Goal: Find specific page/section: Find specific page/section

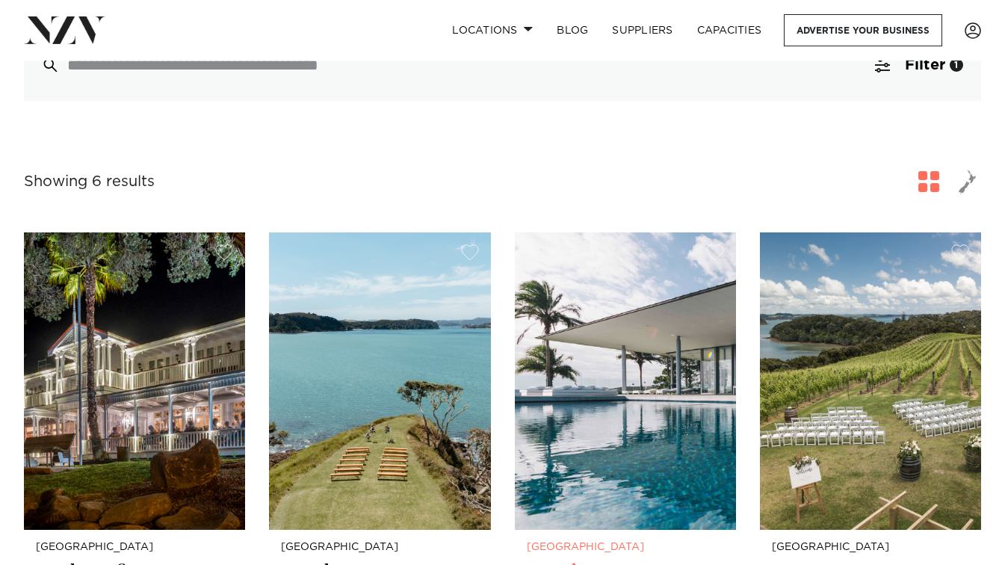
scroll to position [523, 0]
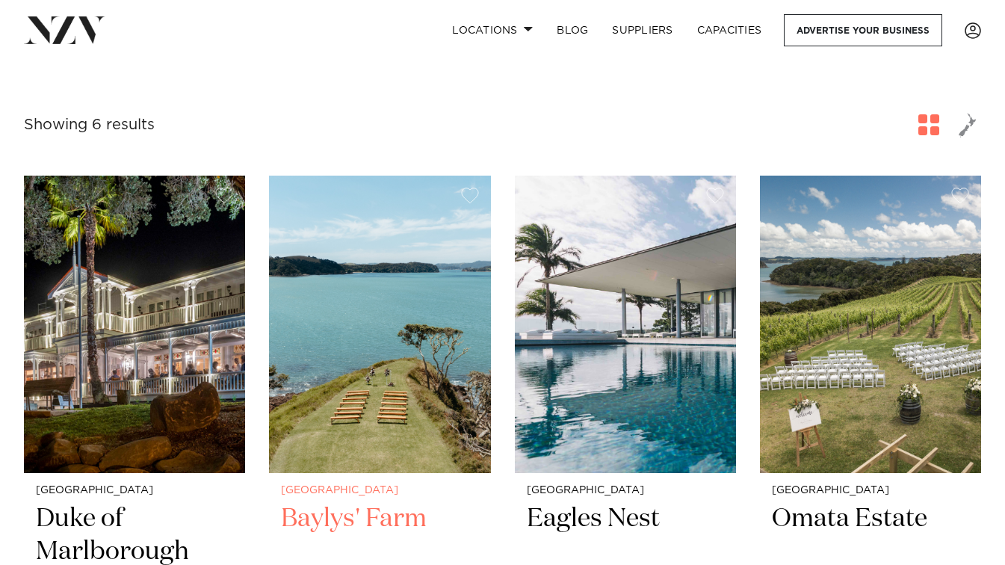
click at [385, 315] on img at bounding box center [379, 324] width 221 height 297
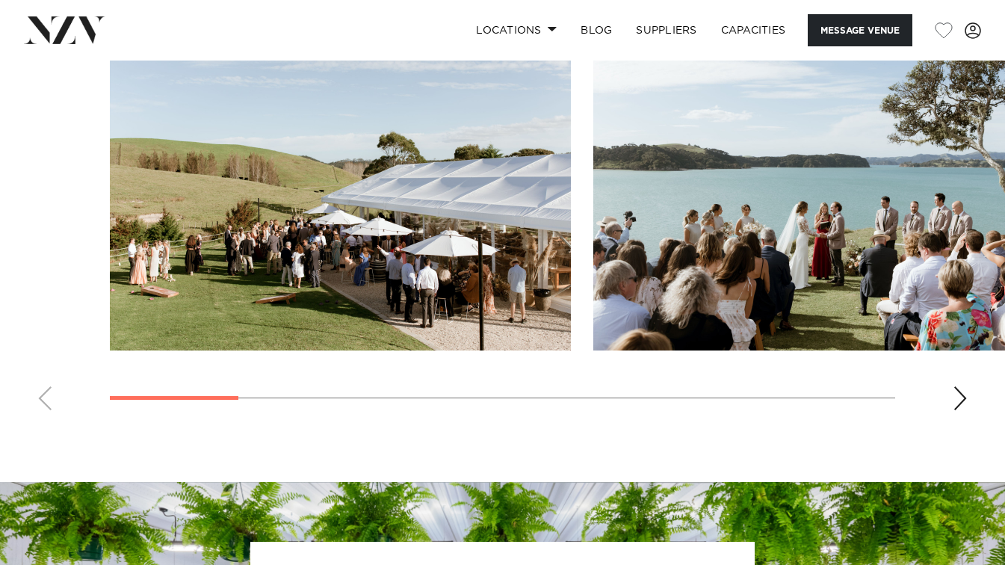
scroll to position [1420, 0]
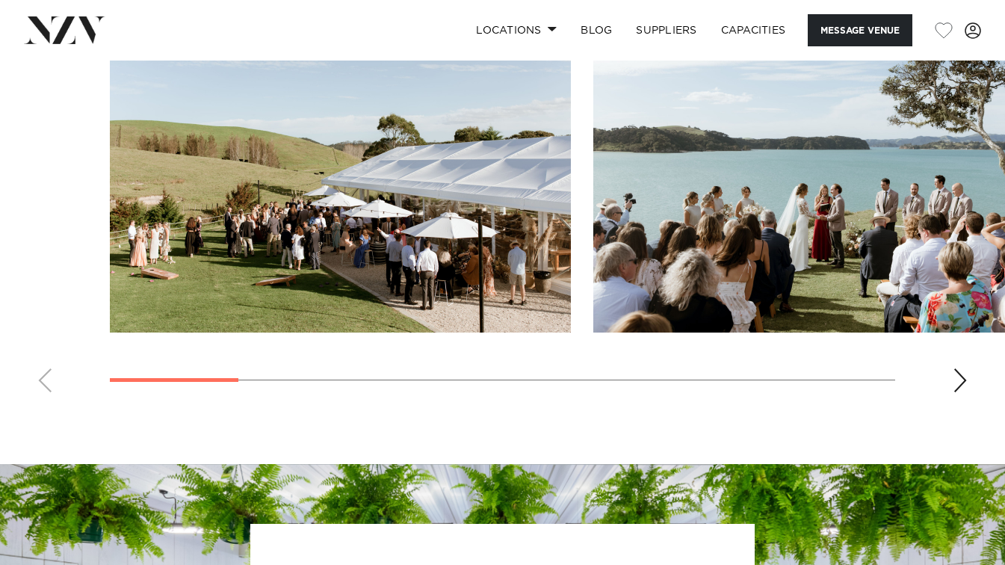
click at [961, 392] on div "Next slide" at bounding box center [960, 381] width 15 height 24
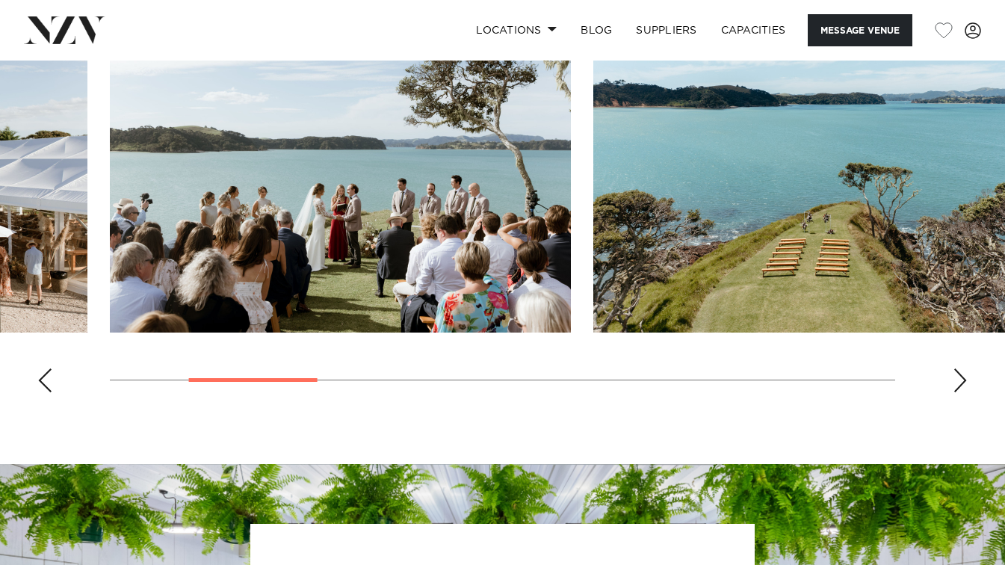
click at [961, 392] on div "Next slide" at bounding box center [960, 381] width 15 height 24
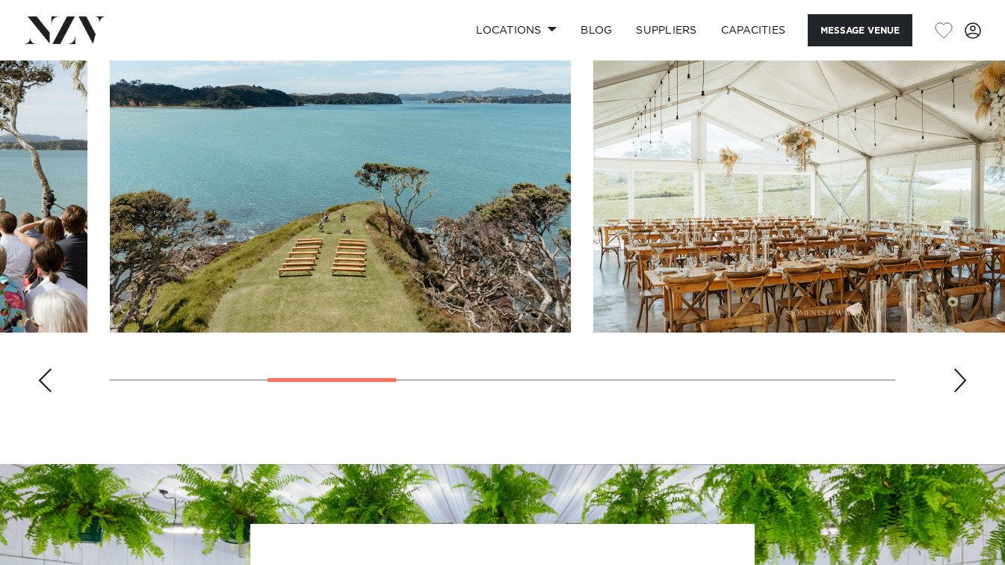
click at [961, 392] on div "Next slide" at bounding box center [960, 381] width 15 height 24
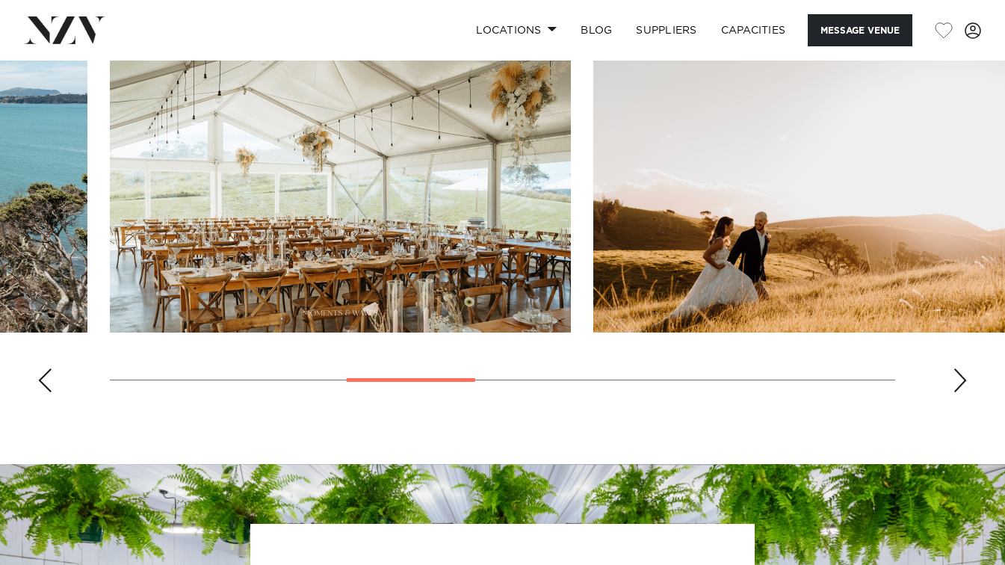
click at [961, 392] on div "Next slide" at bounding box center [960, 381] width 15 height 24
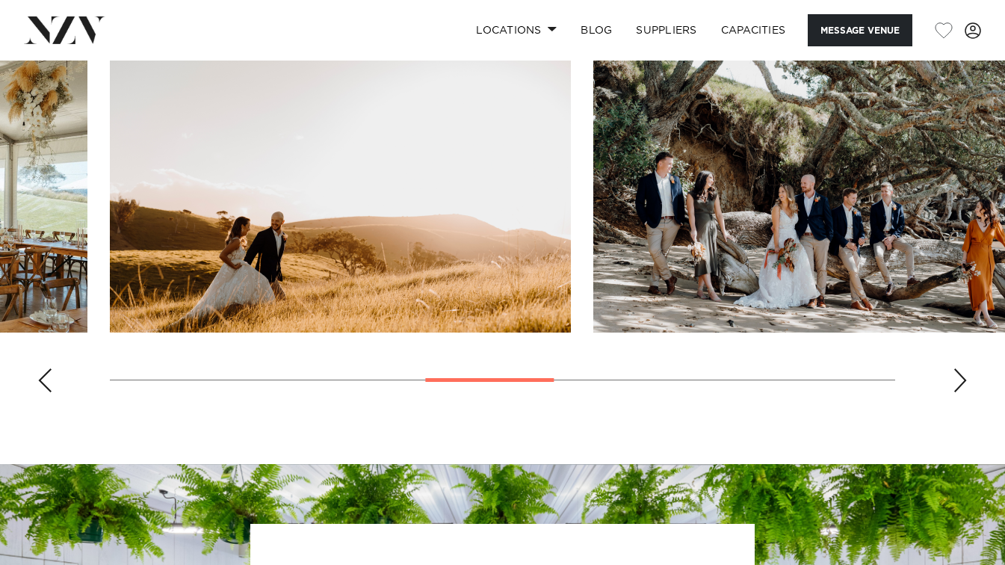
click at [962, 392] on div "Next slide" at bounding box center [960, 381] width 15 height 24
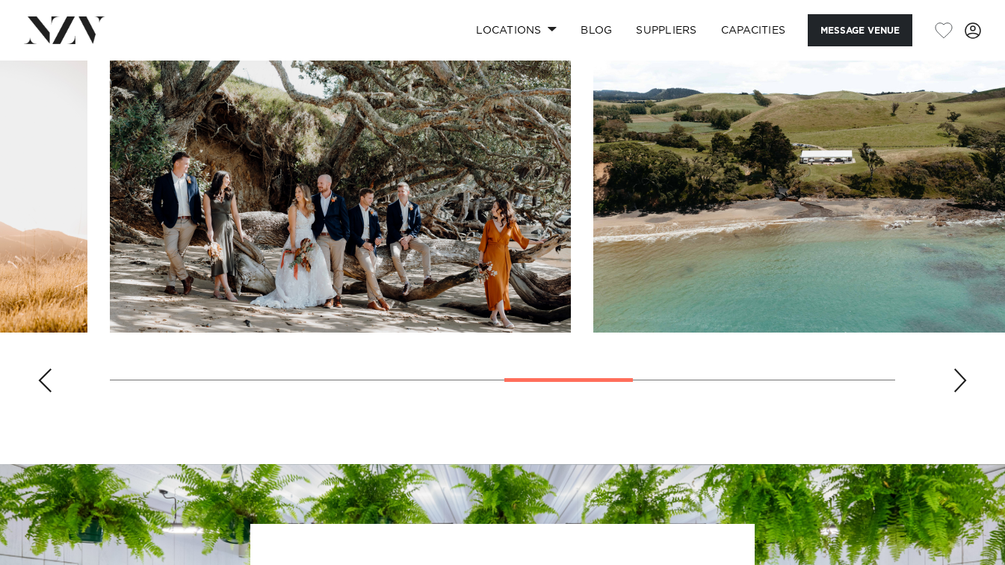
click at [964, 404] on swiper-container at bounding box center [502, 199] width 1005 height 410
